Goal: Information Seeking & Learning: Understand process/instructions

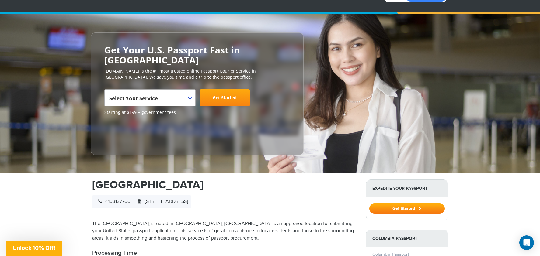
scroll to position [30, 0]
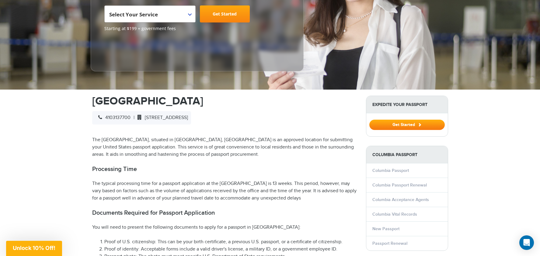
click at [315, 147] on p "The [GEOGRAPHIC_DATA], situated in [GEOGRAPHIC_DATA], [GEOGRAPHIC_DATA] is an a…" at bounding box center [224, 148] width 265 height 22
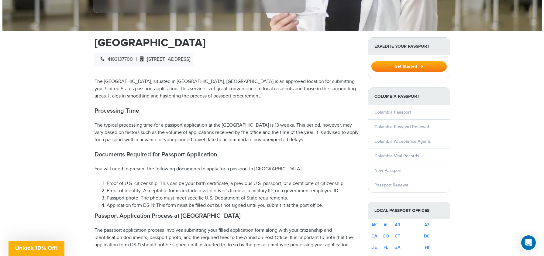
scroll to position [183, 0]
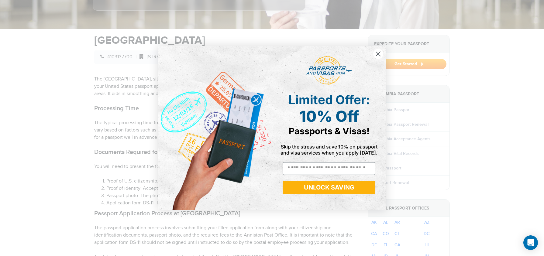
click at [376, 54] on circle "Close dialog" at bounding box center [379, 54] width 10 height 10
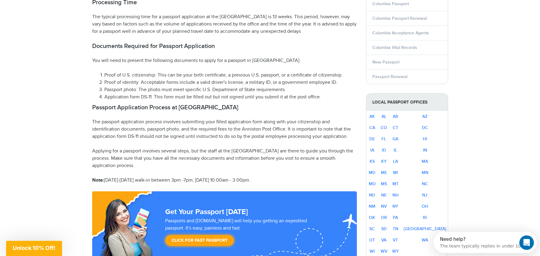
scroll to position [304, 0]
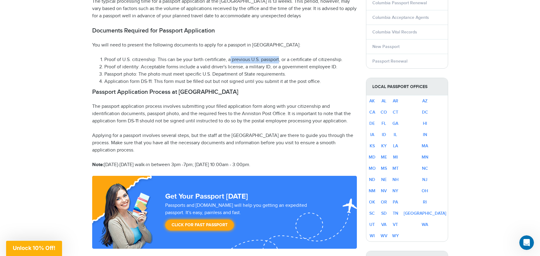
drag, startPoint x: 229, startPoint y: 49, endPoint x: 279, endPoint y: 45, distance: 49.8
click at [300, 89] on h2 "Passport Application Process at [GEOGRAPHIC_DATA]" at bounding box center [224, 92] width 265 height 7
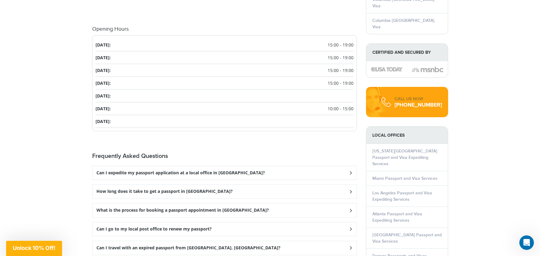
scroll to position [730, 0]
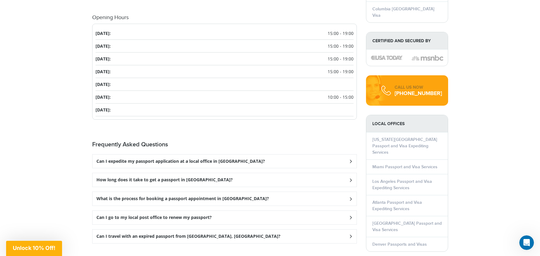
click at [400, 137] on link "[US_STATE][GEOGRAPHIC_DATA] Passport and Visa Expediting Services" at bounding box center [404, 146] width 65 height 18
click at [295, 155] on div "Can I expedite my passport application at a local office in [GEOGRAPHIC_DATA]?" at bounding box center [224, 162] width 264 height 14
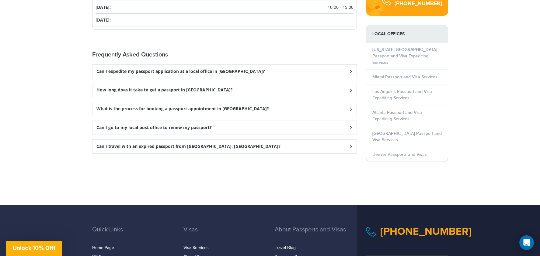
click at [219, 66] on div "Can I expedite my passport application at a local office in [GEOGRAPHIC_DATA]?" at bounding box center [224, 72] width 264 height 14
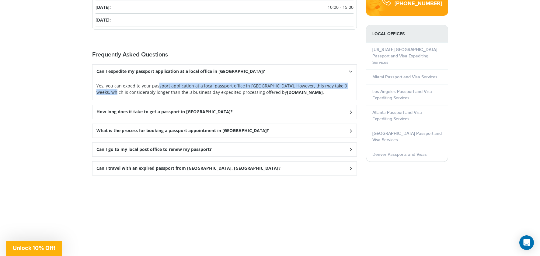
drag, startPoint x: 134, startPoint y: 77, endPoint x: 331, endPoint y: 74, distance: 196.8
click at [331, 83] on p "Yes, you can expedite your passport application at a local passport office in […" at bounding box center [224, 89] width 256 height 13
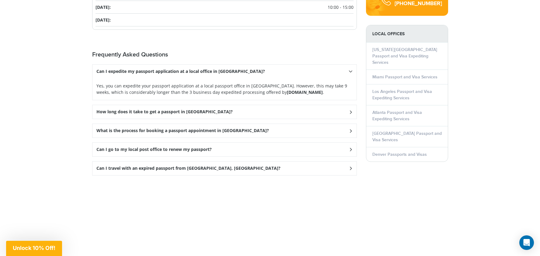
click at [218, 105] on div "How long does it take to get a passport in [GEOGRAPHIC_DATA]?" at bounding box center [224, 112] width 264 height 14
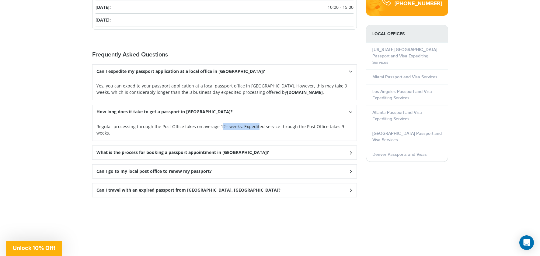
drag, startPoint x: 219, startPoint y: 113, endPoint x: 255, endPoint y: 114, distance: 36.2
click at [255, 124] on p "Regular processing through the Post Office takes on average 12+ weeks. Expedite…" at bounding box center [224, 130] width 256 height 13
drag, startPoint x: 126, startPoint y: 81, endPoint x: 298, endPoint y: 80, distance: 172.8
click at [298, 83] on p "Yes, you can expedite your passport application at a local passport office in […" at bounding box center [224, 89] width 256 height 13
click at [299, 146] on div "What is the process for booking a passport appointment in [GEOGRAPHIC_DATA]?" at bounding box center [224, 153] width 264 height 14
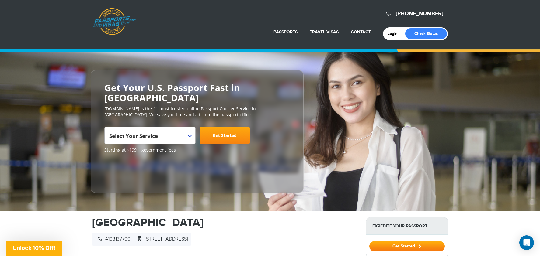
click at [208, 36] on div "Login Check Status Passports Passport Renewal [GEOGRAPHIC_DATA] Second Passport…" at bounding box center [269, 21] width 355 height 37
